Goal: Understand process/instructions

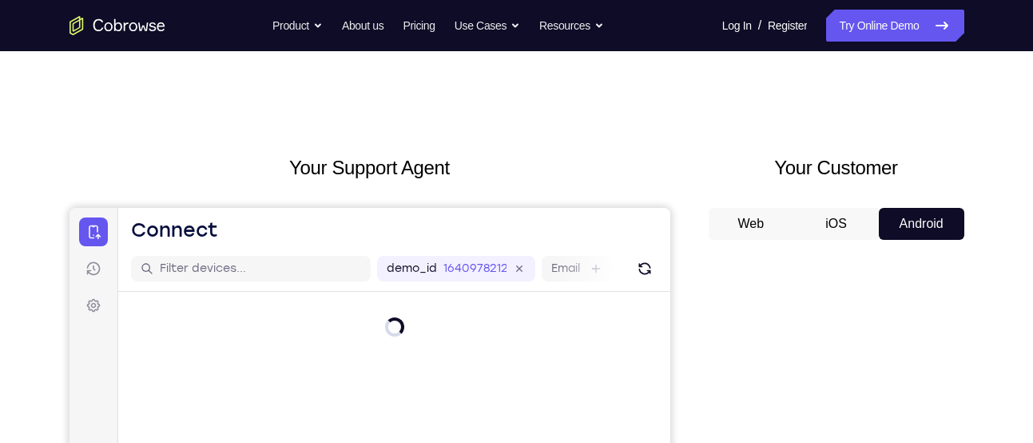
click at [807, 220] on button "iOS" at bounding box center [837, 224] width 86 height 32
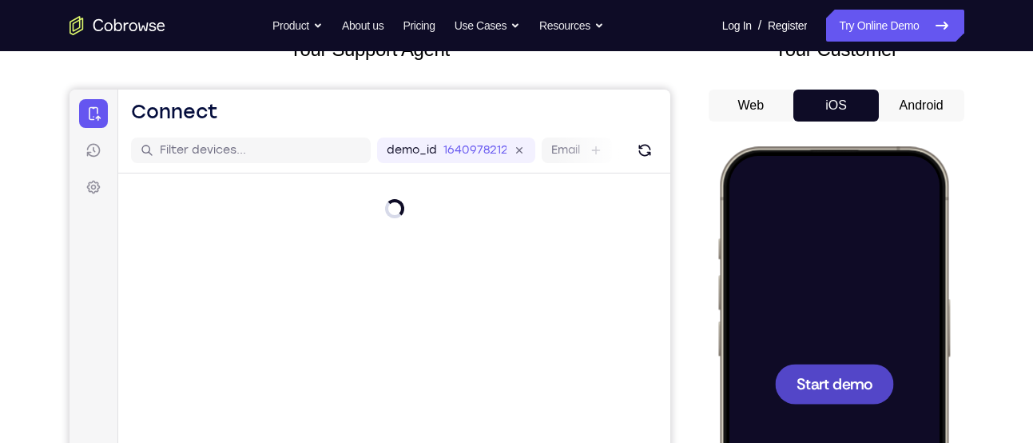
click at [801, 292] on div at bounding box center [833, 383] width 210 height 456
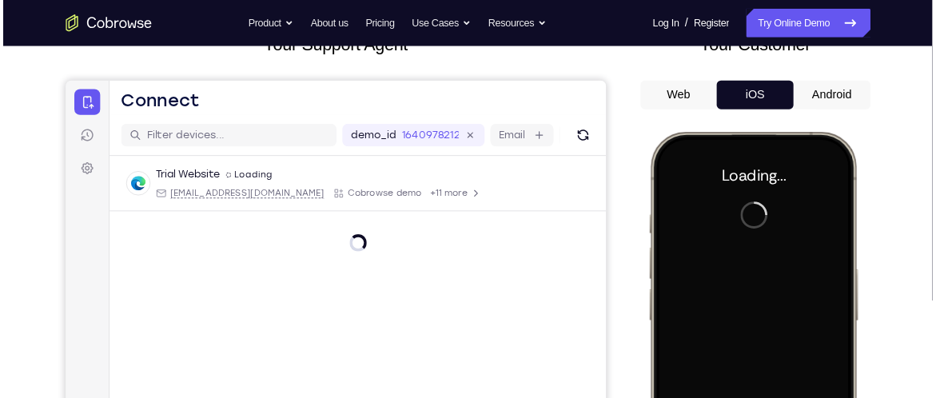
scroll to position [118, 0]
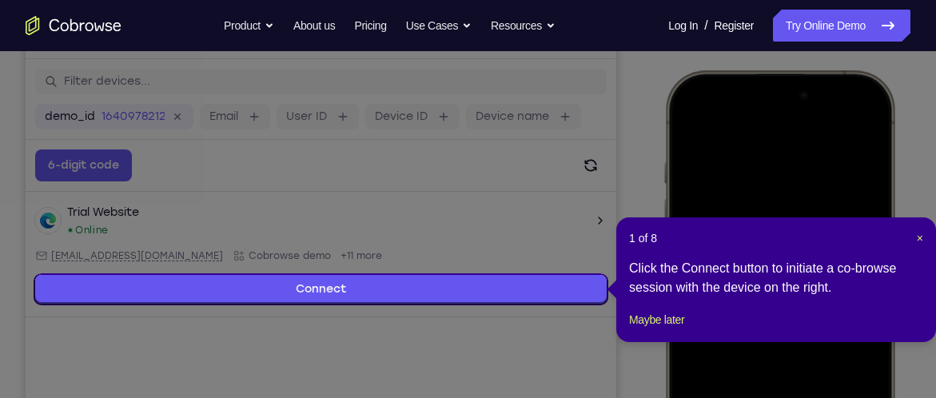
drag, startPoint x: 95, startPoint y: 87, endPoint x: 758, endPoint y: 233, distance: 678.2
click at [758, 233] on header "1 of 8 ×" at bounding box center [776, 238] width 294 height 16
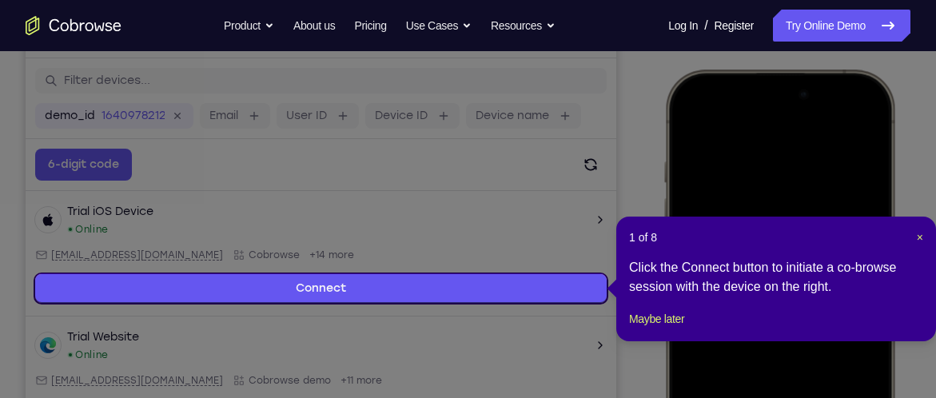
click at [912, 232] on header "1 of 8 ×" at bounding box center [776, 237] width 294 height 16
click at [919, 236] on span "×" at bounding box center [920, 237] width 6 height 13
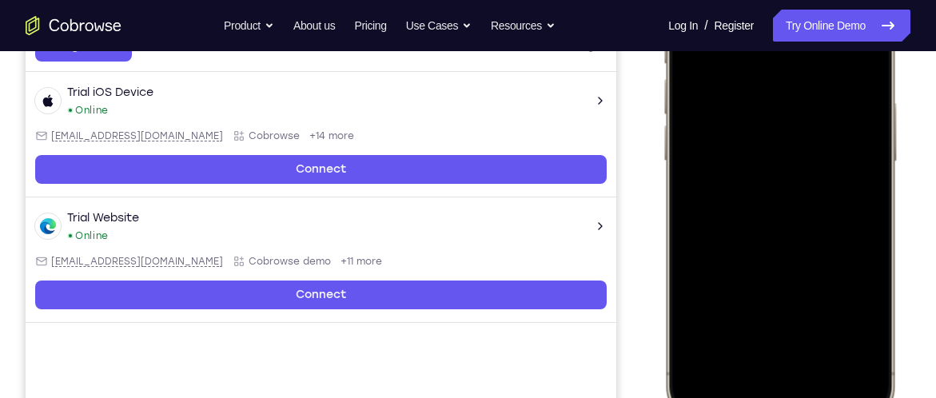
scroll to position [331, 0]
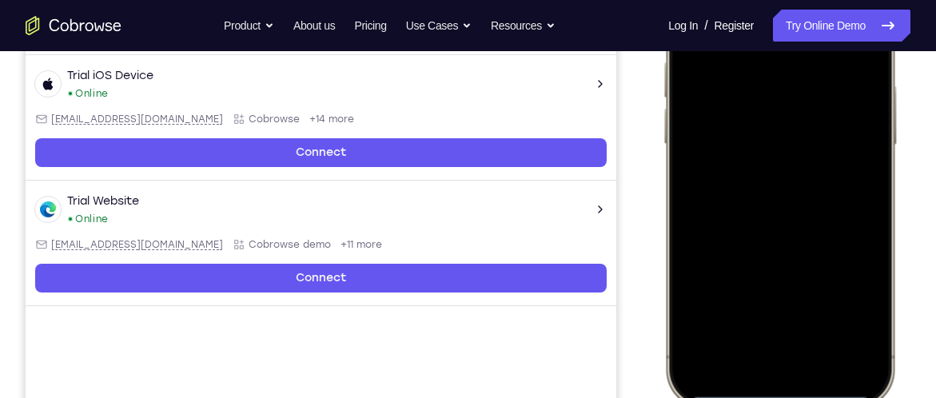
click at [749, 364] on div at bounding box center [779, 170] width 210 height 456
click at [753, 344] on div at bounding box center [779, 170] width 210 height 456
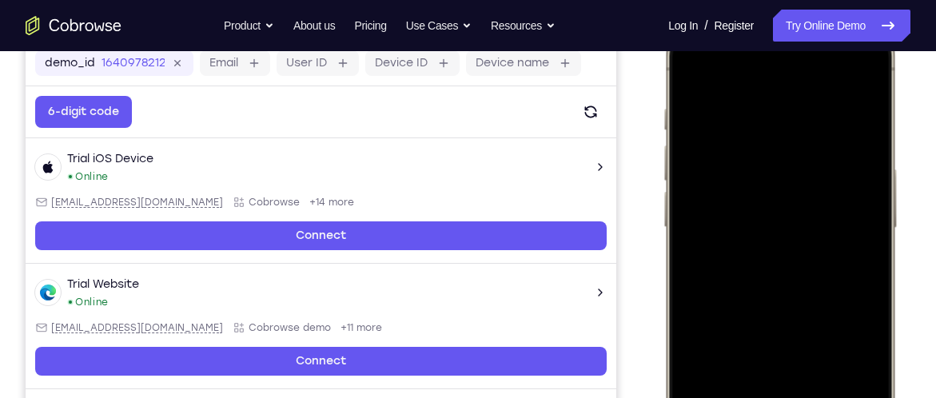
scroll to position [232, 0]
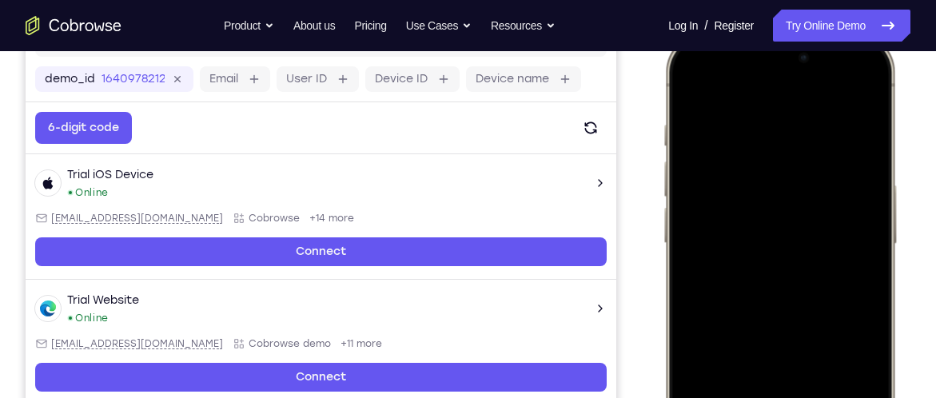
click at [757, 292] on div at bounding box center [779, 270] width 210 height 456
click at [757, 193] on div at bounding box center [779, 270] width 210 height 456
click at [748, 224] on div at bounding box center [779, 270] width 210 height 456
click at [743, 241] on div at bounding box center [779, 270] width 210 height 456
click at [743, 267] on div at bounding box center [779, 270] width 210 height 456
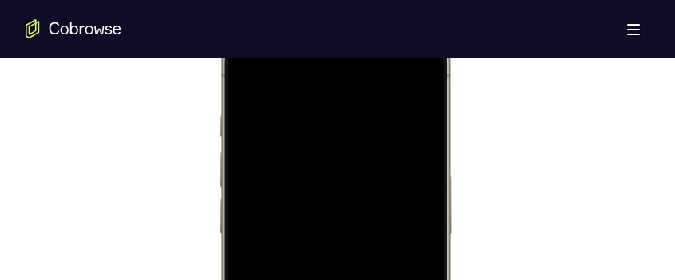
scroll to position [885, 0]
click at [423, 97] on div at bounding box center [334, 257] width 210 height 456
drag, startPoint x: 381, startPoint y: 153, endPoint x: 381, endPoint y: 118, distance: 35.2
click at [381, 118] on div at bounding box center [334, 74] width 210 height 456
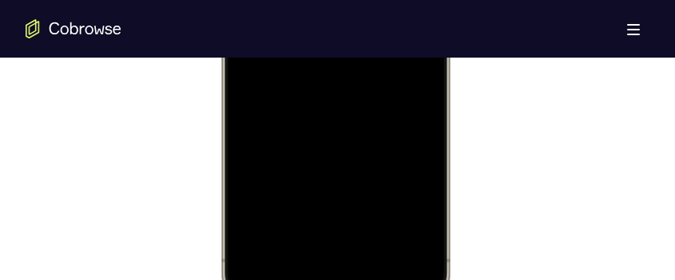
drag, startPoint x: 347, startPoint y: 166, endPoint x: 348, endPoint y: 133, distance: 33.6
click at [348, 133] on div at bounding box center [334, 74] width 210 height 456
drag, startPoint x: 330, startPoint y: 175, endPoint x: 340, endPoint y: 109, distance: 67.1
click at [340, 109] on div at bounding box center [334, 74] width 210 height 456
click at [331, 93] on div at bounding box center [334, 74] width 210 height 456
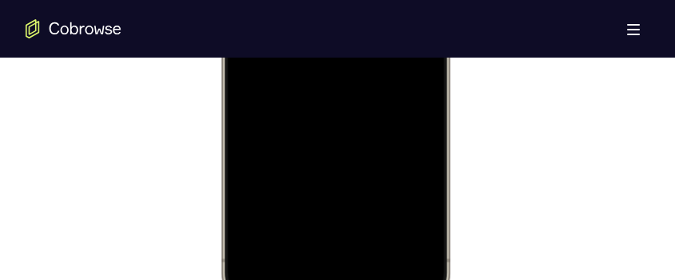
click at [331, 93] on div at bounding box center [334, 74] width 210 height 456
click at [265, 185] on div at bounding box center [334, 74] width 210 height 456
click at [272, 154] on div at bounding box center [334, 244] width 210 height 456
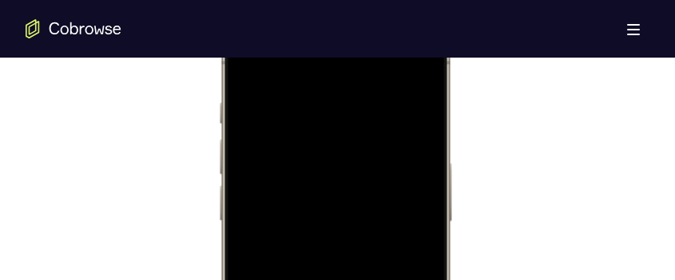
click at [291, 167] on div at bounding box center [334, 247] width 210 height 456
click at [401, 186] on div at bounding box center [334, 191] width 210 height 456
click at [402, 84] on div at bounding box center [334, 191] width 210 height 456
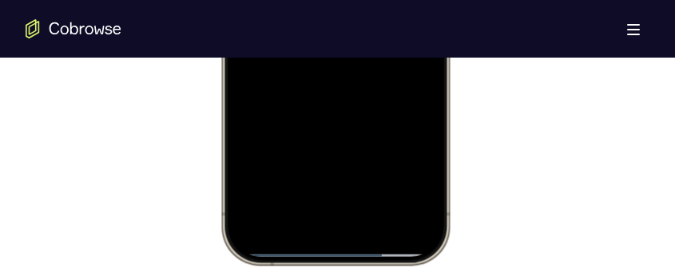
scroll to position [1133, 0]
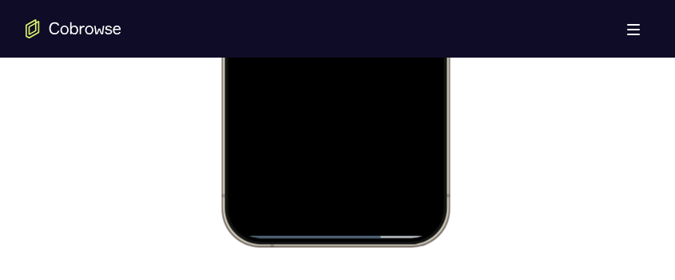
click at [235, 181] on div at bounding box center [334, 9] width 210 height 456
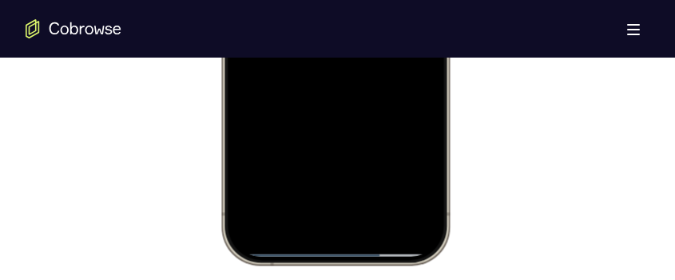
scroll to position [1127, 0]
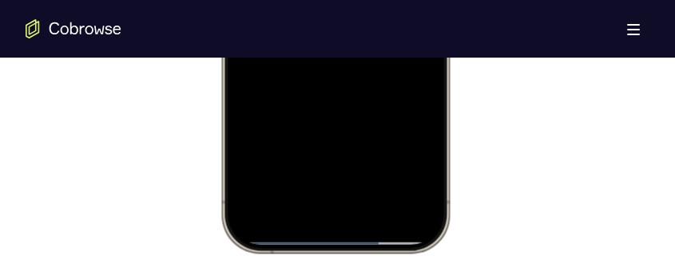
click at [376, 157] on div at bounding box center [334, 15] width 210 height 456
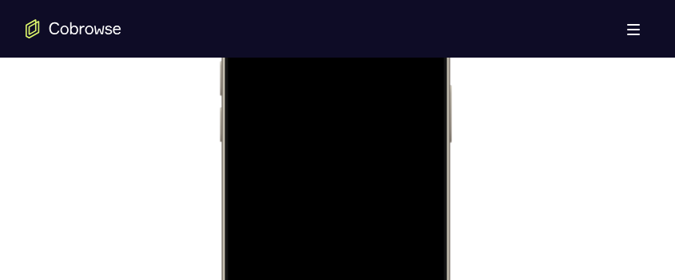
scroll to position [938, 0]
click at [344, 157] on div at bounding box center [334, 204] width 210 height 456
drag, startPoint x: 396, startPoint y: 162, endPoint x: 397, endPoint y: 100, distance: 62.4
click at [397, 100] on div at bounding box center [334, 170] width 210 height 456
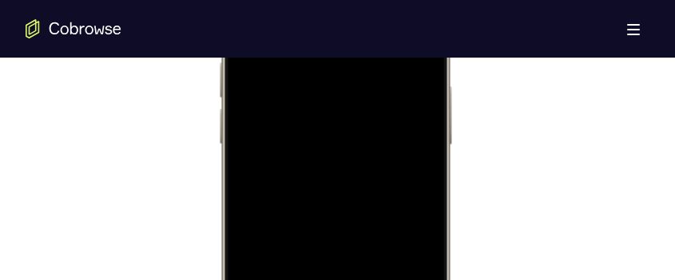
drag, startPoint x: 397, startPoint y: 100, endPoint x: 397, endPoint y: 163, distance: 63.1
click at [397, 163] on div at bounding box center [334, 170] width 210 height 456
drag, startPoint x: 397, startPoint y: 194, endPoint x: 398, endPoint y: 205, distance: 10.4
click at [398, 205] on div at bounding box center [334, 202] width 210 height 456
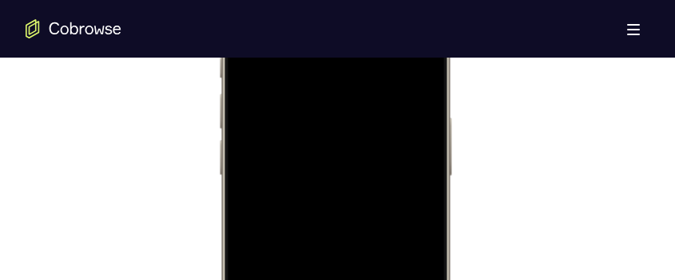
drag, startPoint x: 392, startPoint y: 100, endPoint x: 394, endPoint y: 173, distance: 72.8
click at [394, 173] on div at bounding box center [334, 202] width 210 height 456
click at [340, 166] on div at bounding box center [334, 202] width 210 height 456
click at [300, 163] on div at bounding box center [334, 202] width 210 height 456
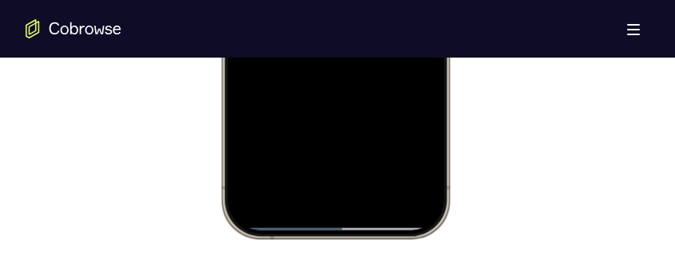
click at [241, 204] on div at bounding box center [334, 1] width 210 height 456
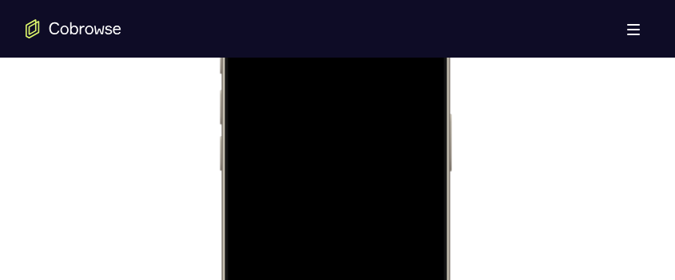
scroll to position [910, 0]
drag, startPoint x: 385, startPoint y: 143, endPoint x: 385, endPoint y: 199, distance: 55.9
click at [385, 199] on div at bounding box center [334, 232] width 210 height 456
click at [323, 157] on div at bounding box center [334, 232] width 210 height 456
drag, startPoint x: 364, startPoint y: 157, endPoint x: 366, endPoint y: 199, distance: 42.4
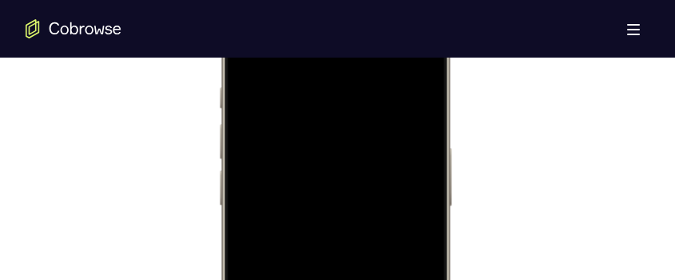
click at [366, 199] on div at bounding box center [334, 232] width 210 height 456
drag, startPoint x: 399, startPoint y: 160, endPoint x: 399, endPoint y: 206, distance: 46.3
click at [399, 206] on div at bounding box center [334, 232] width 210 height 456
drag, startPoint x: 396, startPoint y: 137, endPoint x: 396, endPoint y: 89, distance: 48.0
click at [396, 89] on div at bounding box center [334, 232] width 210 height 456
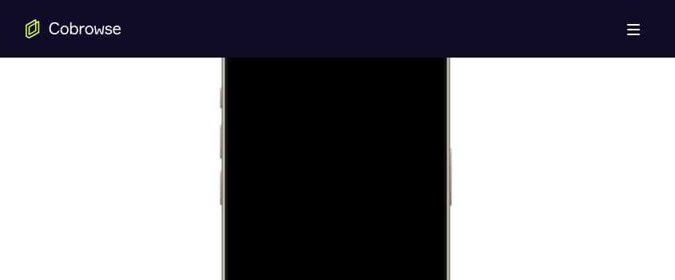
drag, startPoint x: 396, startPoint y: 174, endPoint x: 396, endPoint y: 82, distance: 91.9
click at [396, 82] on div at bounding box center [334, 232] width 210 height 456
drag, startPoint x: 396, startPoint y: 155, endPoint x: 398, endPoint y: 217, distance: 62.4
click at [398, 217] on div at bounding box center [334, 232] width 210 height 456
drag, startPoint x: 388, startPoint y: 145, endPoint x: 404, endPoint y: 235, distance: 90.9
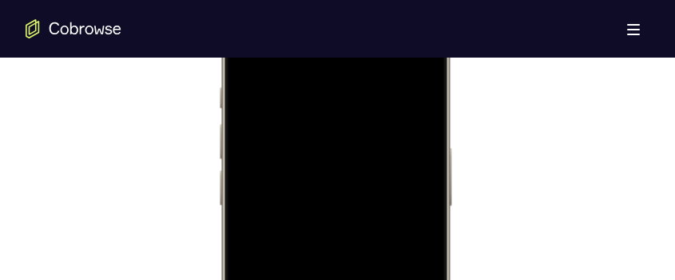
click at [404, 235] on div at bounding box center [334, 232] width 210 height 456
click at [331, 151] on div at bounding box center [334, 232] width 210 height 456
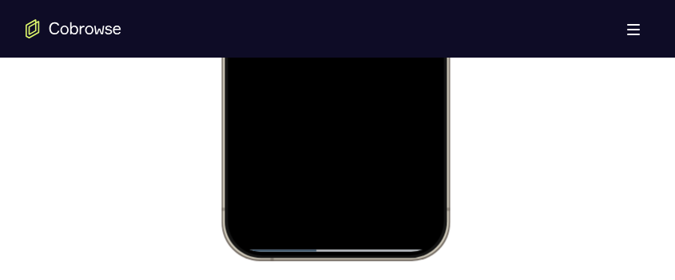
scroll to position [1128, 0]
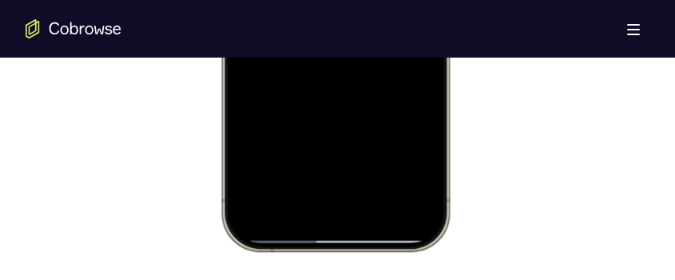
click at [248, 213] on div at bounding box center [334, 14] width 210 height 456
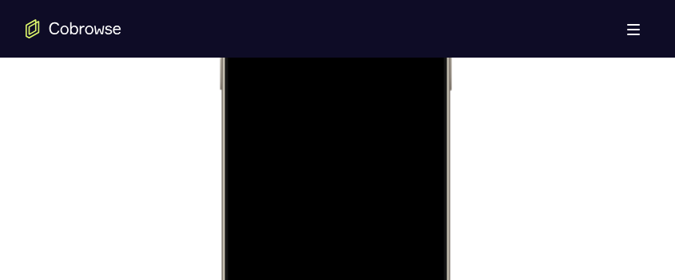
scroll to position [1020, 0]
drag, startPoint x: 386, startPoint y: 189, endPoint x: 382, endPoint y: 106, distance: 83.2
click at [382, 106] on div at bounding box center [334, 123] width 210 height 456
drag, startPoint x: 383, startPoint y: 186, endPoint x: 377, endPoint y: 98, distance: 88.1
click at [377, 98] on div at bounding box center [334, 123] width 210 height 456
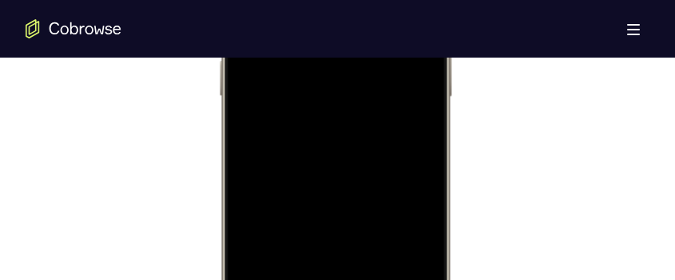
drag, startPoint x: 360, startPoint y: 216, endPoint x: 361, endPoint y: 93, distance: 122.3
click at [361, 93] on div at bounding box center [334, 123] width 210 height 456
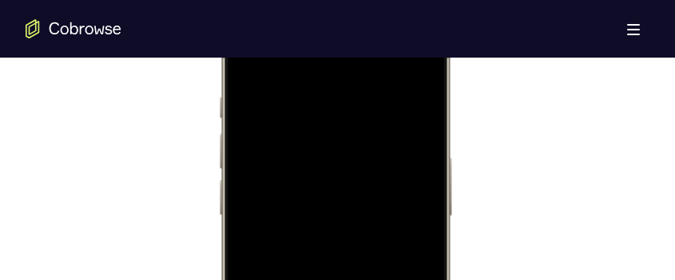
scroll to position [898, 0]
click at [247, 60] on div at bounding box center [334, 244] width 210 height 456
click at [318, 107] on div at bounding box center [334, 244] width 210 height 456
click at [406, 160] on div at bounding box center [334, 264] width 210 height 456
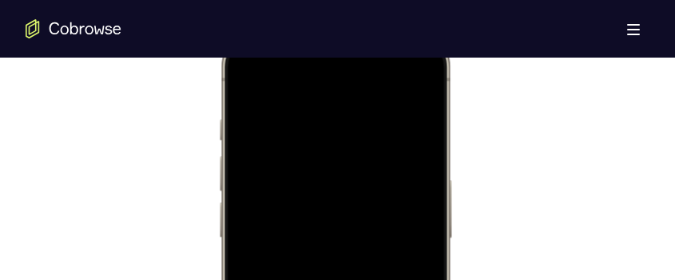
click at [420, 169] on div at bounding box center [334, 264] width 210 height 456
click at [383, 258] on div at bounding box center [334, 126] width 210 height 456
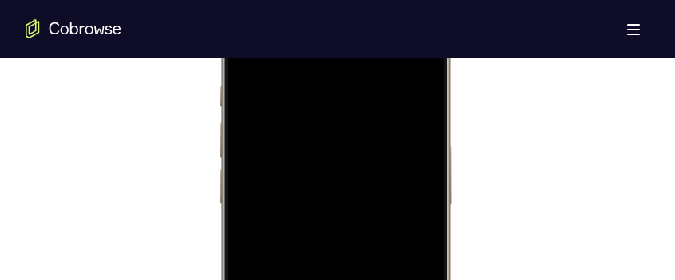
scroll to position [896, 0]
click at [396, 201] on div at bounding box center [334, 246] width 210 height 456
click at [396, 201] on div at bounding box center [334, 258] width 210 height 456
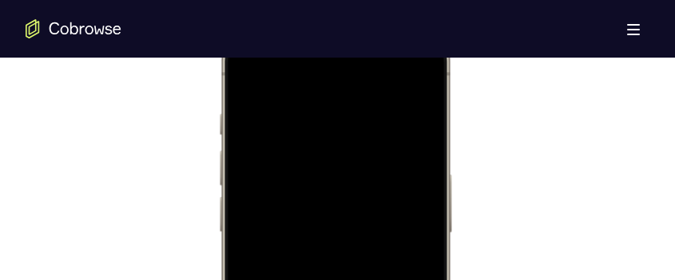
click at [396, 201] on div at bounding box center [334, 258] width 210 height 456
click at [396, 201] on div at bounding box center [334, 191] width 210 height 456
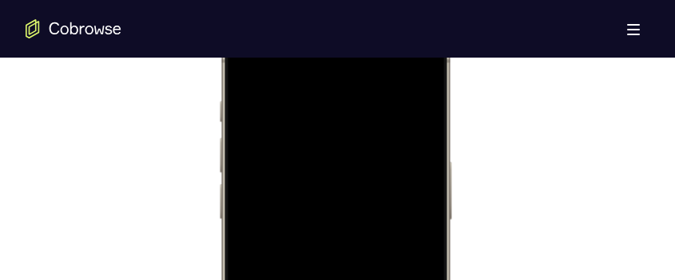
click at [404, 190] on div at bounding box center [334, 246] width 210 height 456
click at [404, 190] on div at bounding box center [334, 260] width 210 height 456
click at [404, 190] on div at bounding box center [334, 182] width 210 height 456
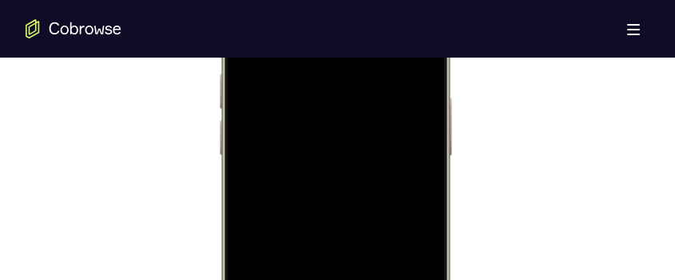
click at [404, 190] on div at bounding box center [334, 182] width 210 height 456
click at [404, 189] on div at bounding box center [334, 217] width 210 height 456
click at [404, 190] on div at bounding box center [334, 262] width 210 height 456
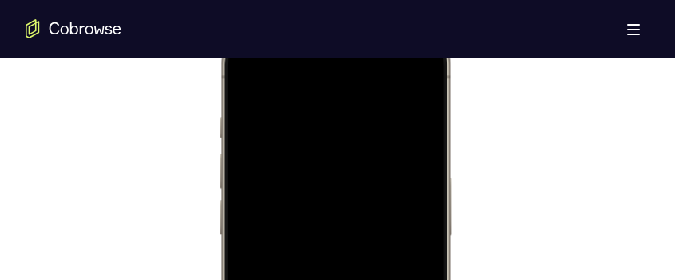
click at [404, 190] on div at bounding box center [334, 262] width 210 height 456
click at [396, 129] on div at bounding box center [334, 262] width 210 height 456
click at [409, 143] on div at bounding box center [334, 262] width 210 height 456
click at [250, 131] on div at bounding box center [334, 262] width 210 height 456
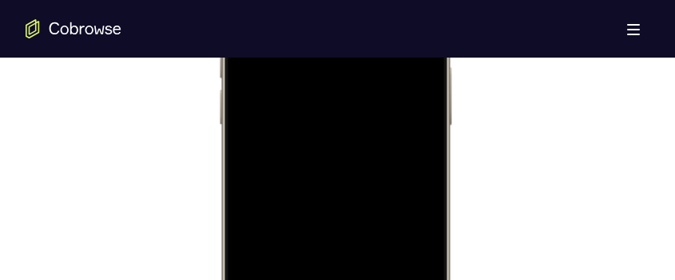
scroll to position [993, 0]
click at [305, 133] on div at bounding box center [334, 149] width 210 height 456
click at [331, 90] on div at bounding box center [334, 149] width 210 height 456
click at [419, 149] on div at bounding box center [334, 158] width 210 height 456
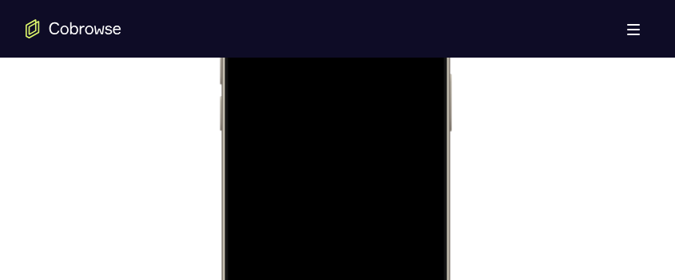
click at [419, 149] on div at bounding box center [334, 158] width 210 height 456
click at [427, 149] on div at bounding box center [334, 158] width 210 height 456
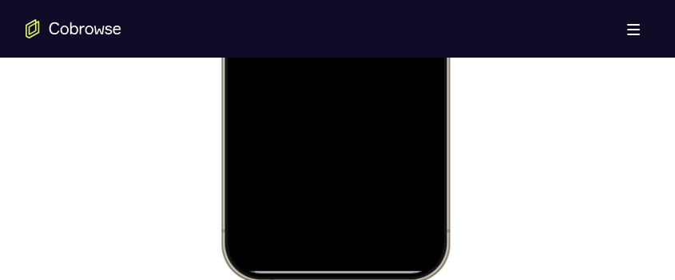
click at [373, 177] on div at bounding box center [334, 44] width 210 height 456
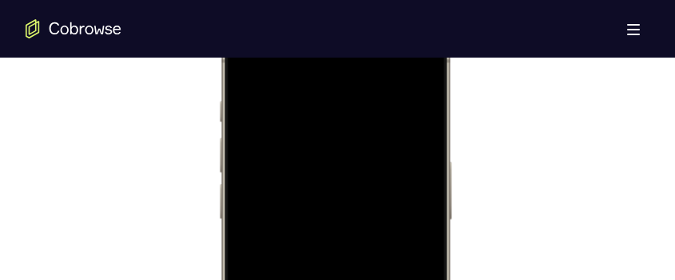
scroll to position [902, 0]
click at [425, 138] on div at bounding box center [334, 240] width 210 height 456
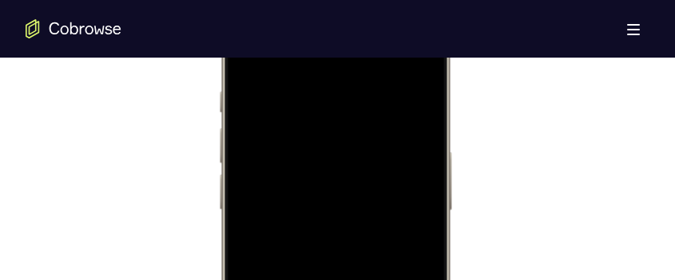
scroll to position [865, 0]
drag, startPoint x: 312, startPoint y: 135, endPoint x: 320, endPoint y: 216, distance: 81.2
click at [320, 216] on div at bounding box center [334, 278] width 210 height 456
drag, startPoint x: 347, startPoint y: 122, endPoint x: 375, endPoint y: 279, distance: 159.1
click at [375, 279] on div at bounding box center [334, 278] width 210 height 456
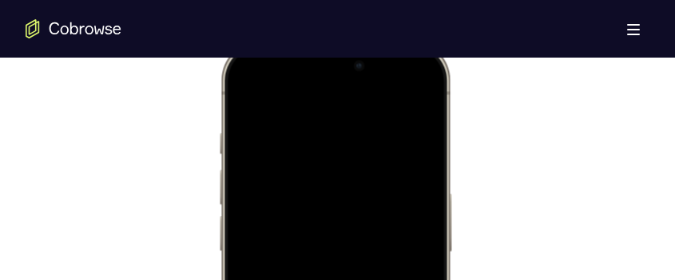
drag, startPoint x: 343, startPoint y: 115, endPoint x: 395, endPoint y: 269, distance: 162.7
click at [395, 269] on div at bounding box center [334, 278] width 210 height 456
drag, startPoint x: 340, startPoint y: 111, endPoint x: 368, endPoint y: 307, distance: 197.7
click at [368, 307] on div at bounding box center [334, 278] width 210 height 456
click at [324, 171] on div at bounding box center [334, 278] width 210 height 456
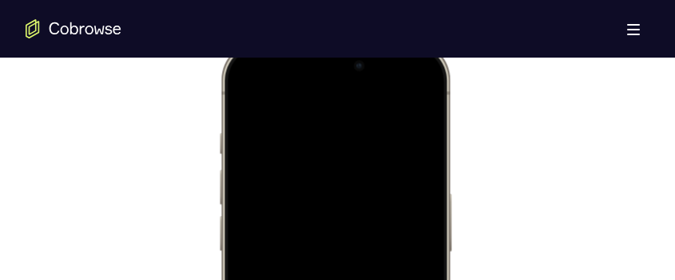
click at [312, 138] on div at bounding box center [334, 278] width 210 height 456
click at [408, 180] on div at bounding box center [334, 202] width 210 height 456
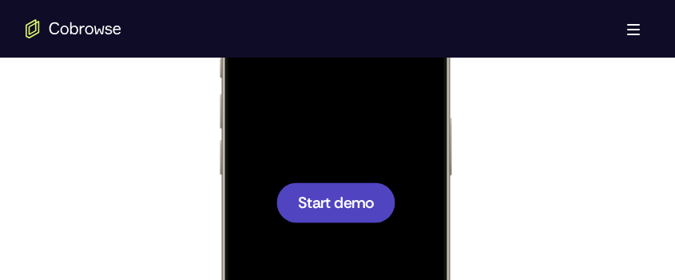
click at [387, 157] on div at bounding box center [334, 202] width 210 height 456
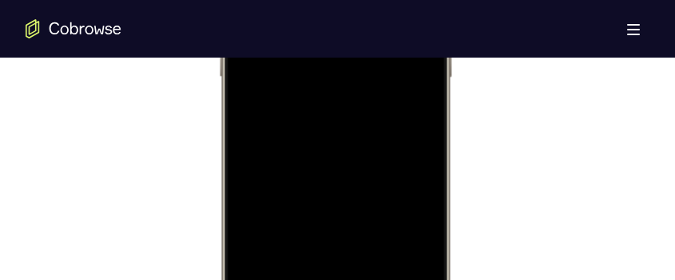
scroll to position [1080, 0]
click at [306, 255] on div at bounding box center [334, 62] width 210 height 456
click at [296, 235] on div at bounding box center [334, 62] width 210 height 456
click at [320, 165] on div at bounding box center [334, 160] width 210 height 456
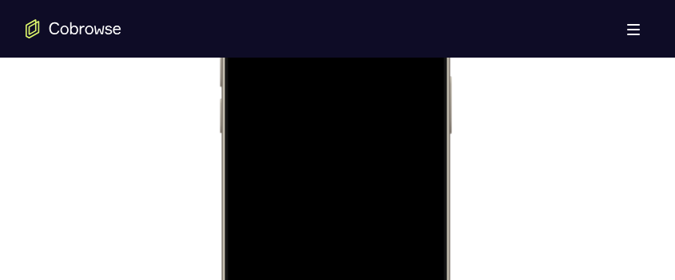
click at [307, 137] on div at bounding box center [334, 160] width 210 height 456
click at [302, 145] on div at bounding box center [334, 160] width 210 height 456
click at [385, 245] on div at bounding box center [334, 103] width 210 height 456
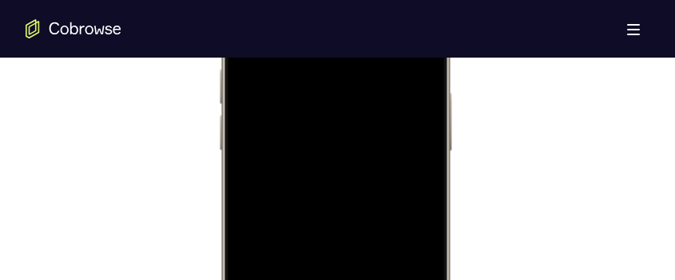
click at [315, 105] on div at bounding box center [334, 177] width 210 height 456
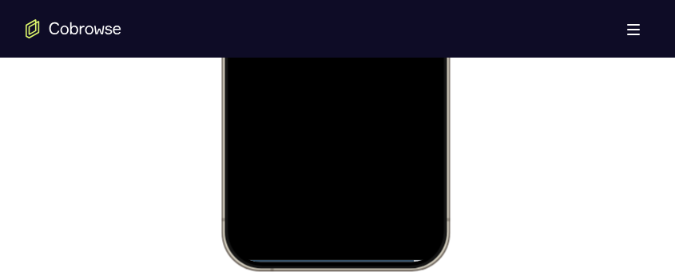
scroll to position [1120, 0]
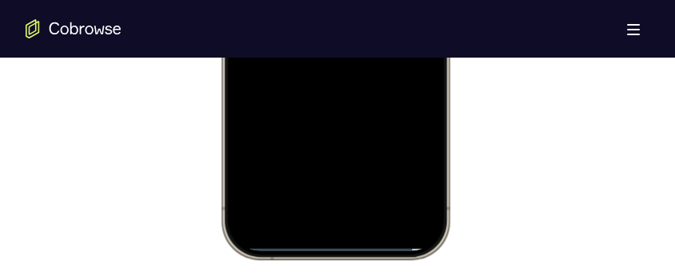
click at [344, 163] on div at bounding box center [334, 22] width 210 height 456
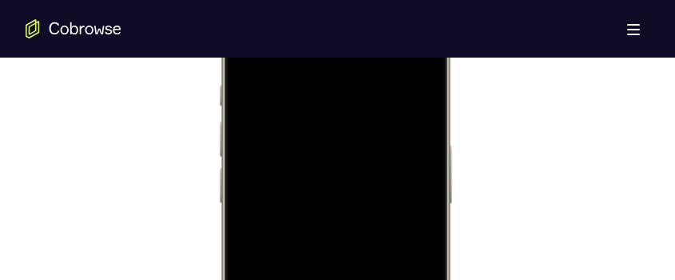
scroll to position [906, 0]
drag, startPoint x: 320, startPoint y: 189, endPoint x: 539, endPoint y: 38, distance: 266.0
click at [321, 40] on div at bounding box center [334, 236] width 210 height 456
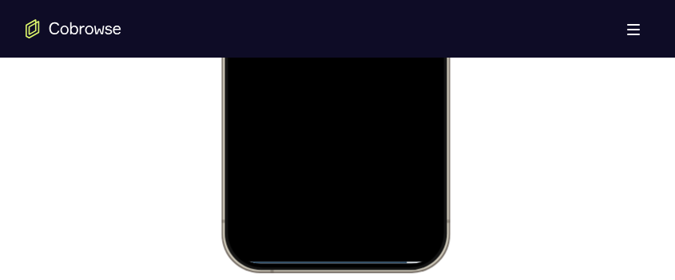
scroll to position [1122, 0]
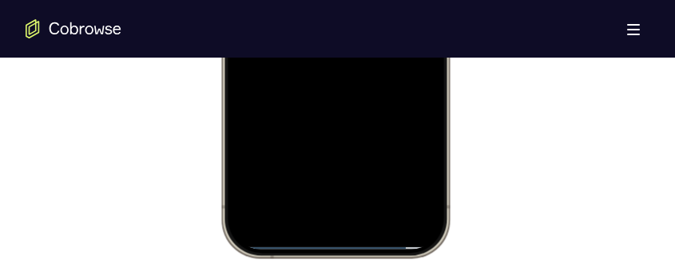
click at [246, 210] on div at bounding box center [334, 20] width 210 height 456
click at [393, 167] on div at bounding box center [334, 20] width 210 height 456
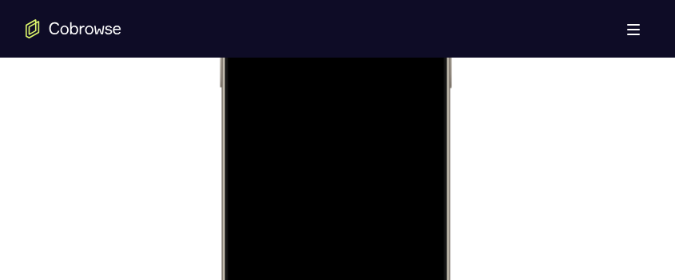
scroll to position [1028, 0]
click at [253, 162] on div at bounding box center [334, 115] width 210 height 456
drag, startPoint x: 371, startPoint y: 151, endPoint x: 370, endPoint y: 104, distance: 47.2
click at [370, 104] on div at bounding box center [334, 158] width 210 height 456
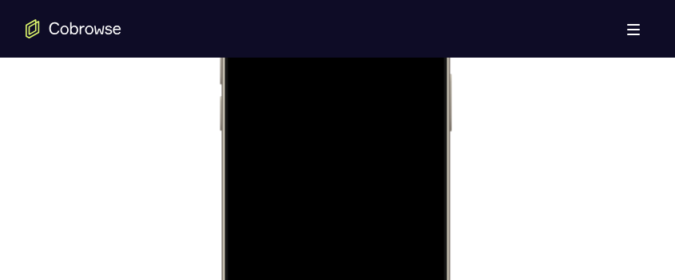
drag, startPoint x: 357, startPoint y: 149, endPoint x: 360, endPoint y: 105, distance: 44.1
click at [360, 105] on div at bounding box center [334, 158] width 210 height 456
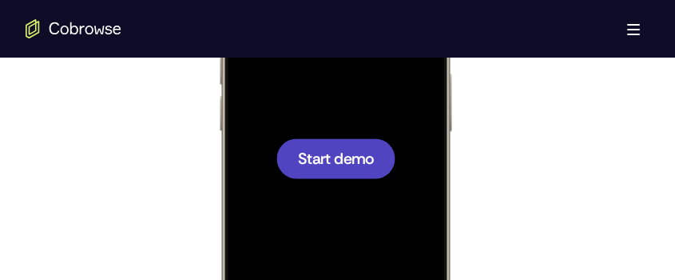
click at [529, 176] on div at bounding box center [338, 154] width 624 height 491
